Goal: Information Seeking & Learning: Understand process/instructions

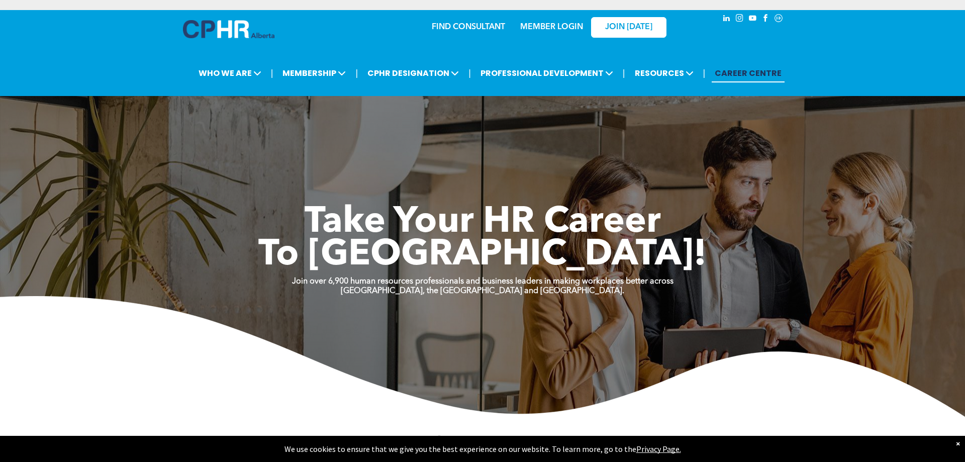
click at [560, 29] on link "MEMBER LOGIN" at bounding box center [551, 27] width 63 height 8
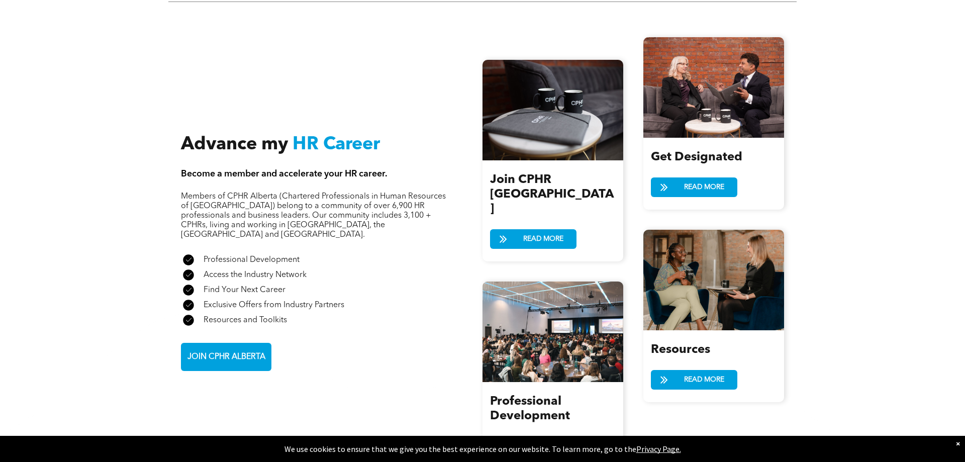
scroll to position [1128, 0]
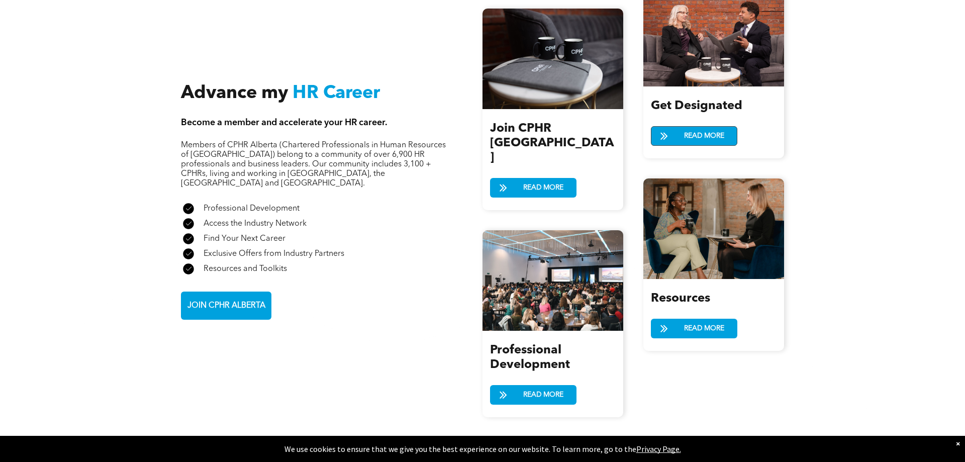
click at [694, 137] on span "READ MORE" at bounding box center [704, 136] width 47 height 19
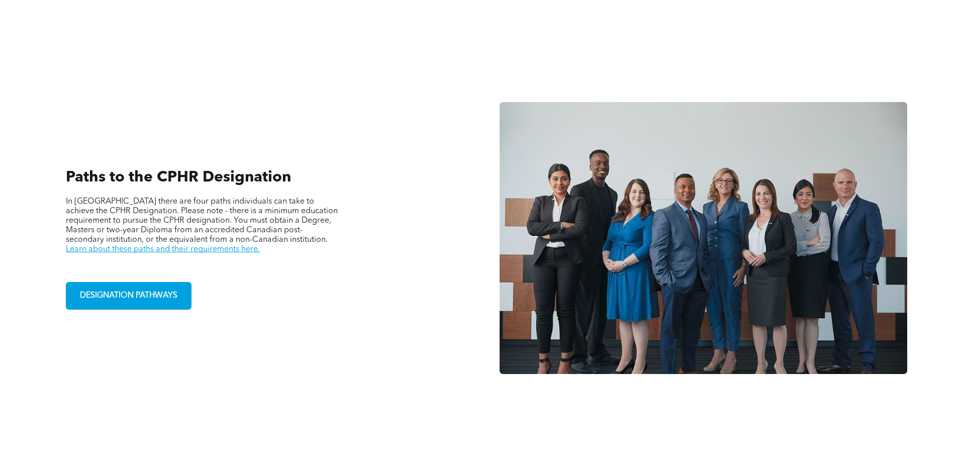
scroll to position [769, 0]
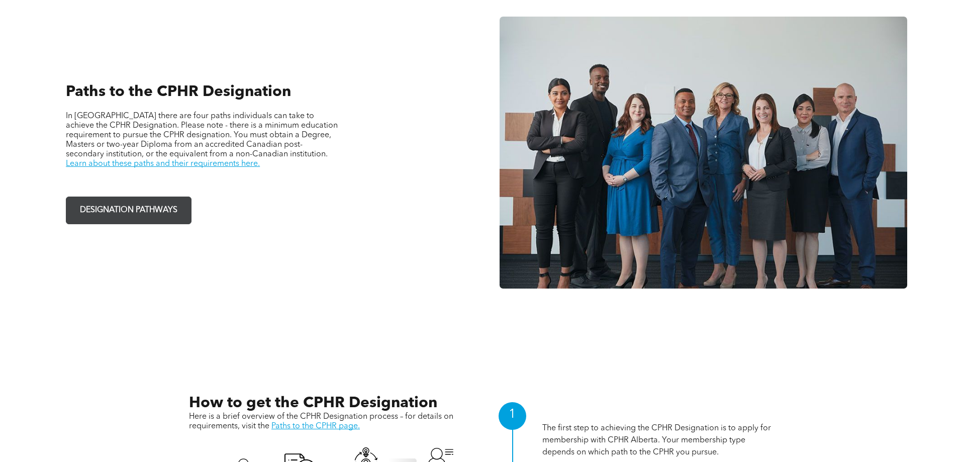
click at [167, 220] on span "DESIGNATION PATHWAYS" at bounding box center [128, 211] width 105 height 20
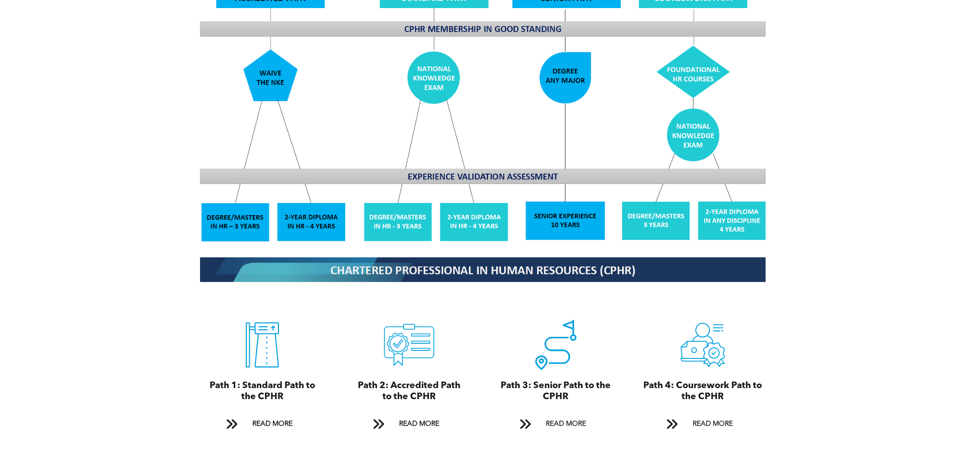
scroll to position [974, 0]
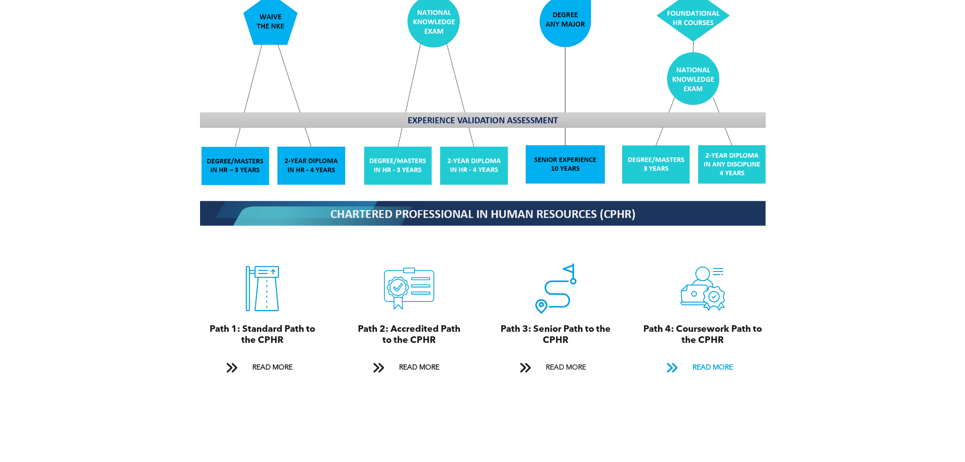
click at [706, 363] on span "READ MORE" at bounding box center [712, 367] width 47 height 19
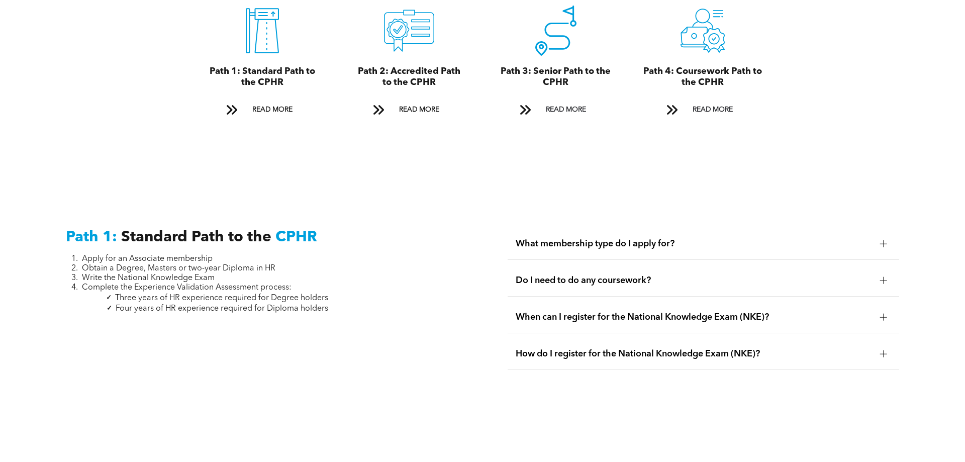
scroll to position [1276, 0]
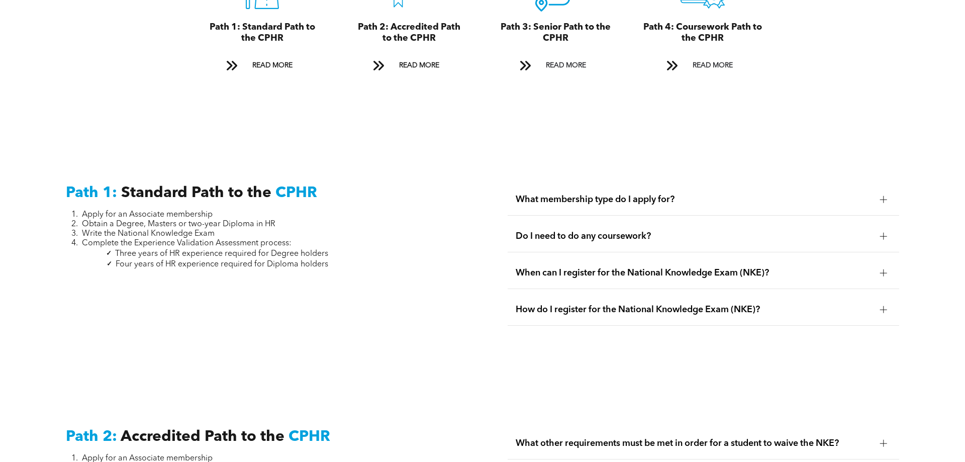
click at [579, 234] on span "Do I need to do any coursework?" at bounding box center [694, 236] width 356 height 11
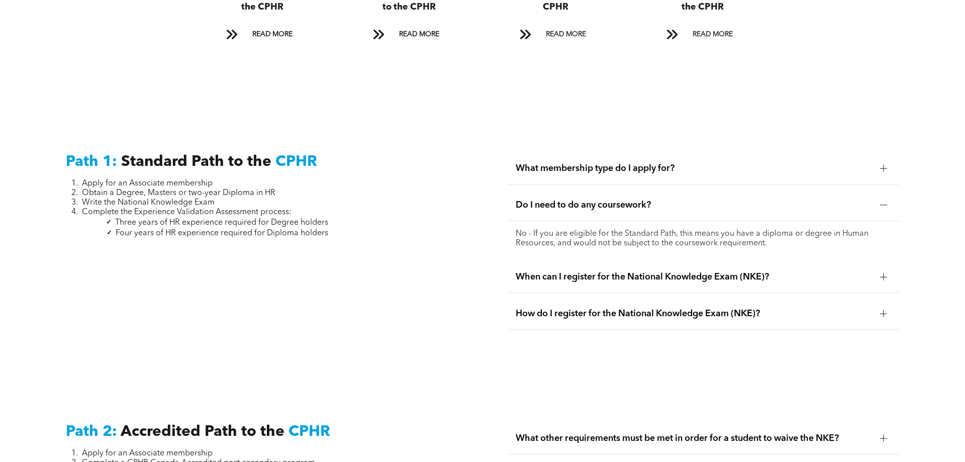
scroll to position [1328, 0]
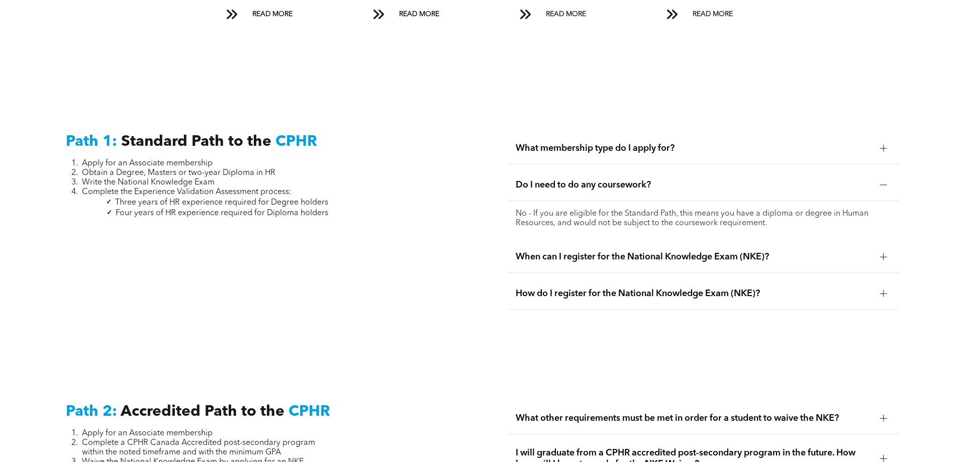
click at [557, 251] on div "When can I register for the National Knowledge Exam (NKE)?" at bounding box center [704, 257] width 392 height 32
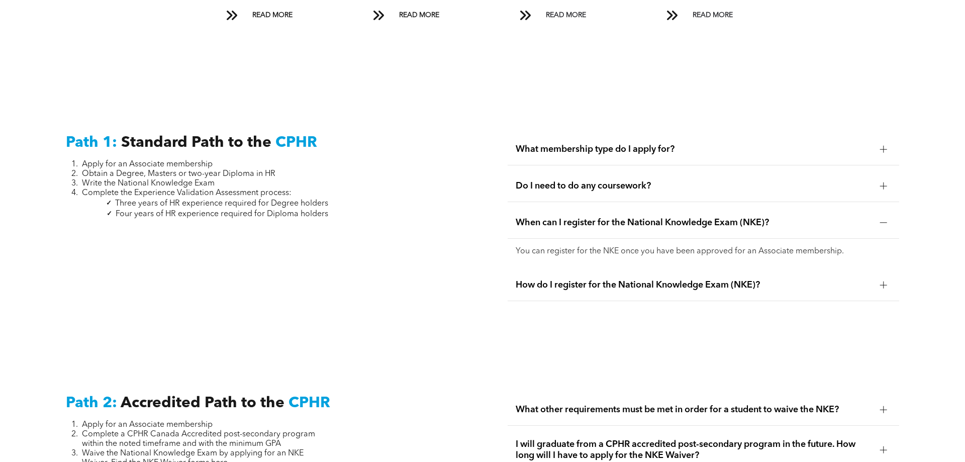
scroll to position [1379, 0]
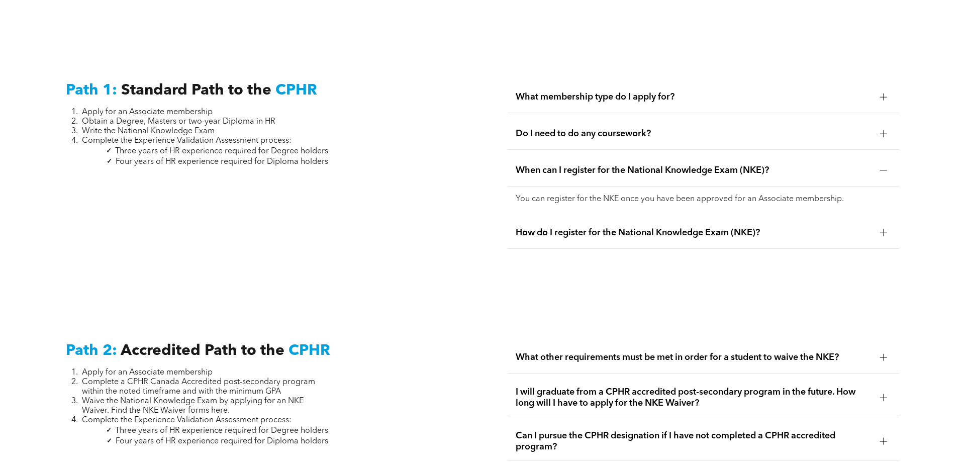
click at [650, 101] on span "What membership type do I apply for?" at bounding box center [694, 96] width 356 height 11
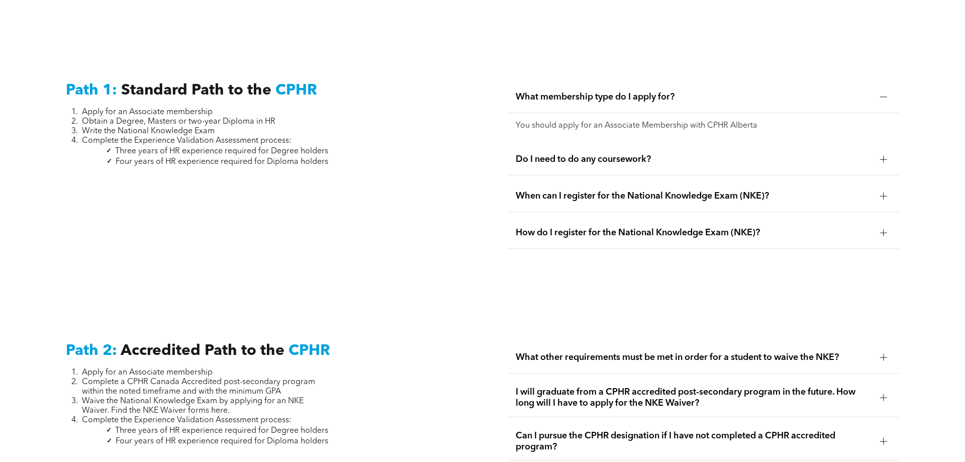
click at [632, 201] on div "When can I register for the National Knowledge Exam (NKE)?" at bounding box center [704, 196] width 392 height 32
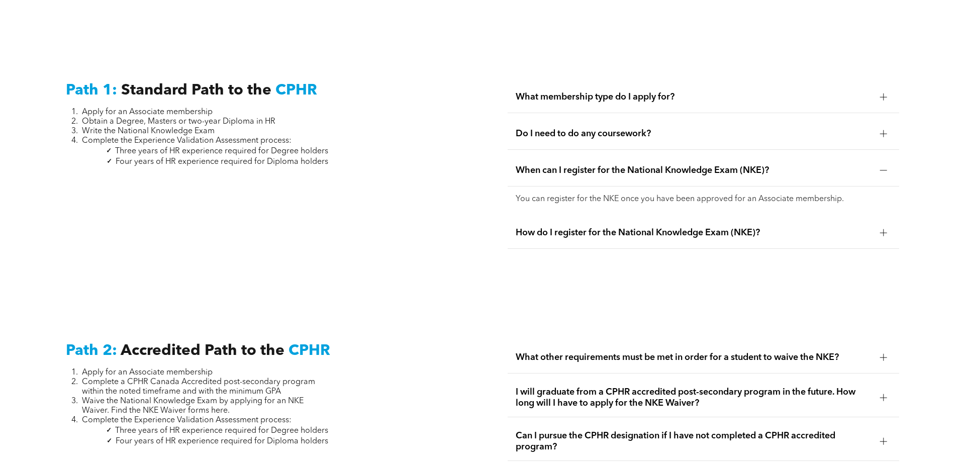
click at [713, 231] on span "How do I register for the National Knowledge Exam (NKE)?" at bounding box center [694, 232] width 356 height 11
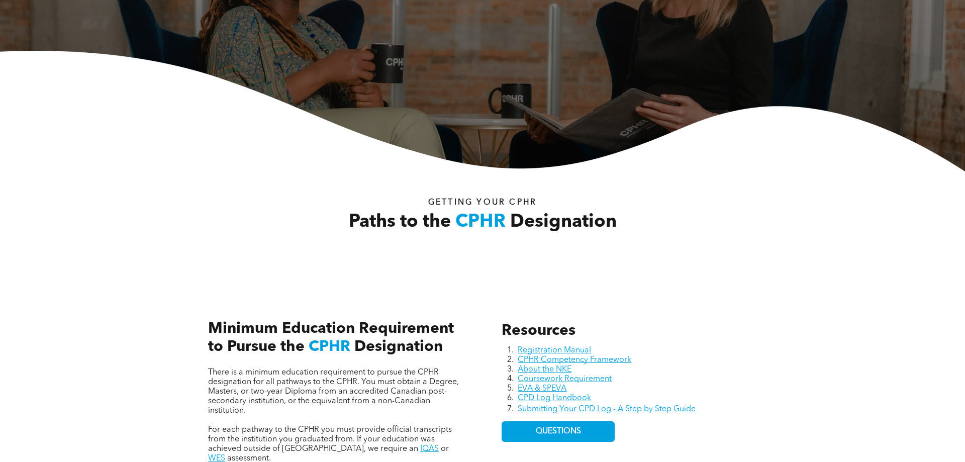
scroll to position [405, 0]
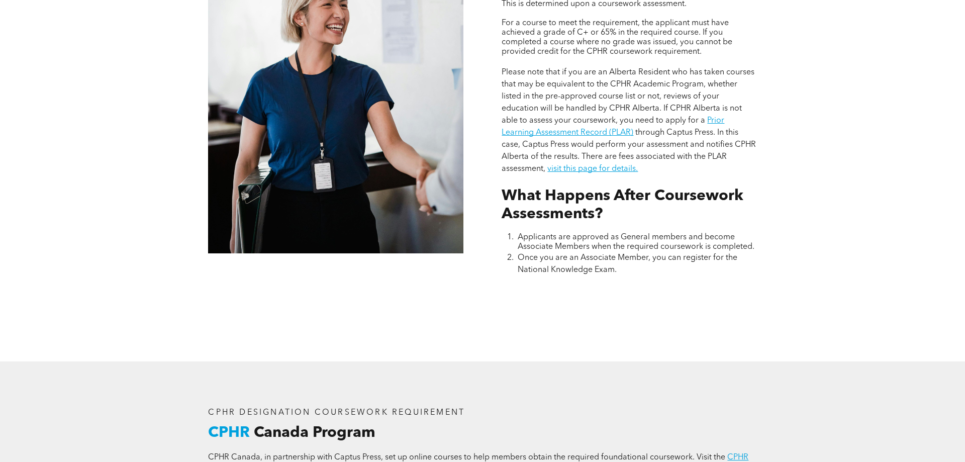
scroll to position [1026, 0]
